Goal: Task Accomplishment & Management: Use online tool/utility

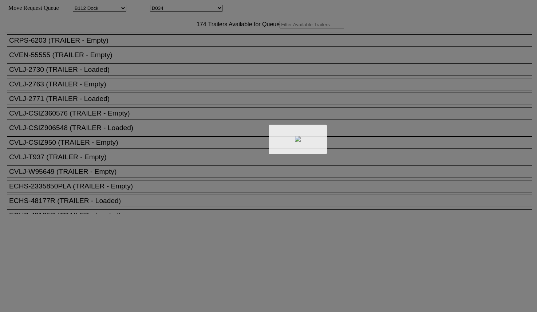
select select "121"
select select "3280"
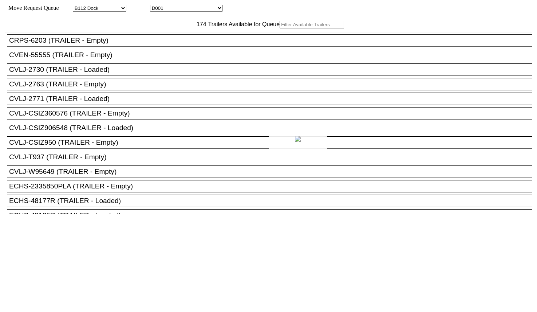
click at [154, 44] on div at bounding box center [268, 156] width 537 height 312
click at [280, 28] on input "text" at bounding box center [312, 25] width 64 height 8
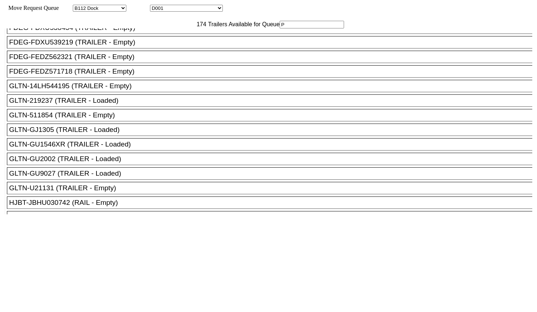
scroll to position [501, 0]
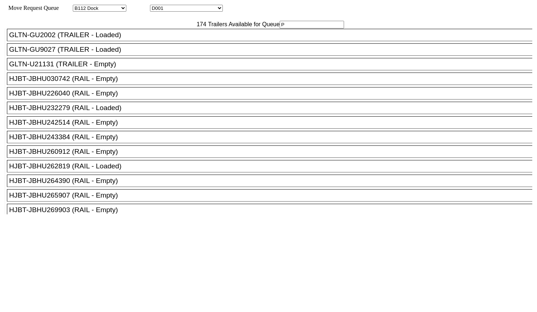
type input "P"
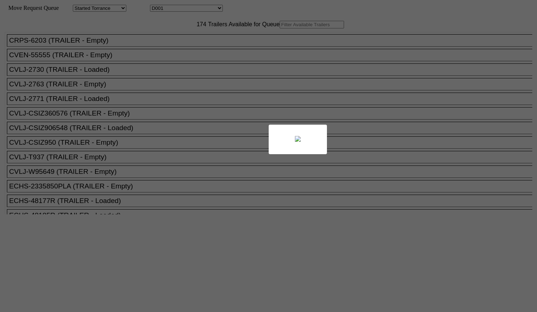
click at [170, 43] on div at bounding box center [268, 156] width 537 height 312
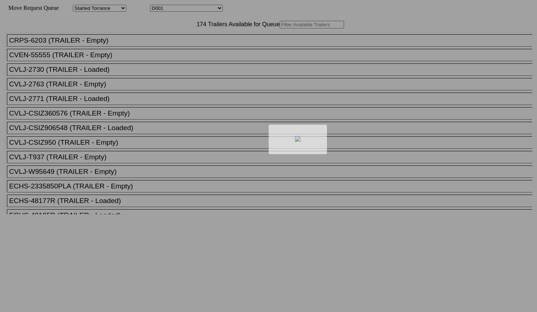
click at [170, 43] on div at bounding box center [268, 156] width 537 height 312
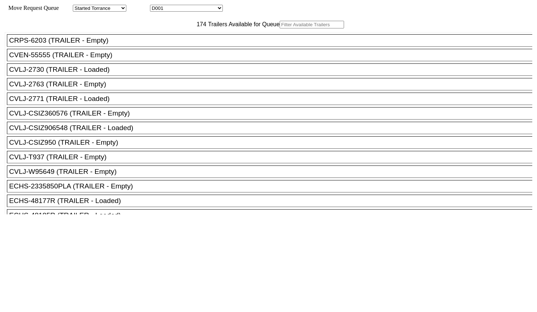
click at [280, 28] on input "text" at bounding box center [312, 25] width 64 height 8
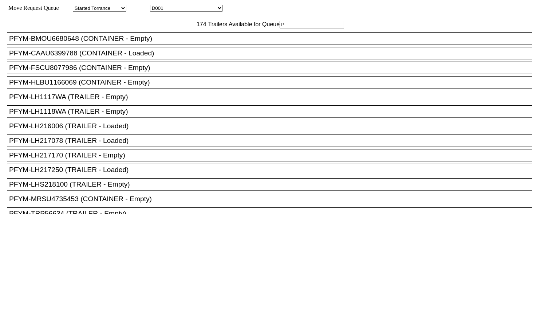
scroll to position [1866, 0]
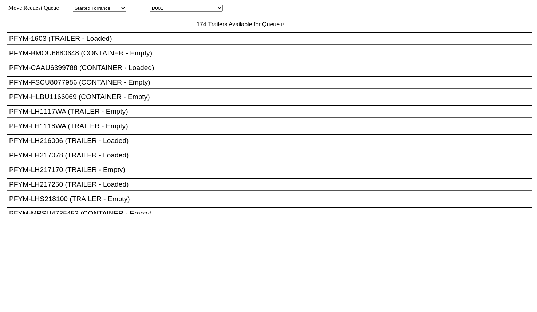
type input "P"
drag, startPoint x: 98, startPoint y: 116, endPoint x: 103, endPoint y: 113, distance: 5.7
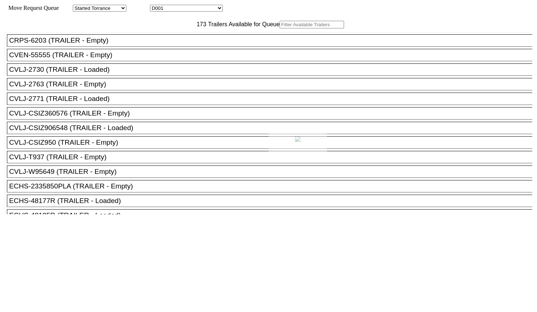
click at [160, 44] on body "Move Request Queue Area Started Torrance Lost Torrance Appt Torrance Bobtail B1…" at bounding box center [268, 123] width 531 height 240
click at [280, 28] on input "text" at bounding box center [312, 25] width 64 height 8
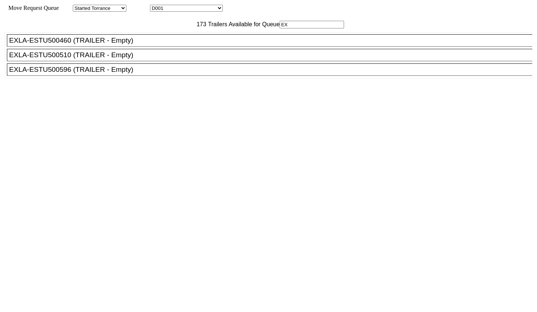
type input "EX"
click at [139, 59] on div "EXLA-ESTU500510 (TRAILER - Empty)" at bounding box center [273, 55] width 528 height 8
